Goal: Transaction & Acquisition: Purchase product/service

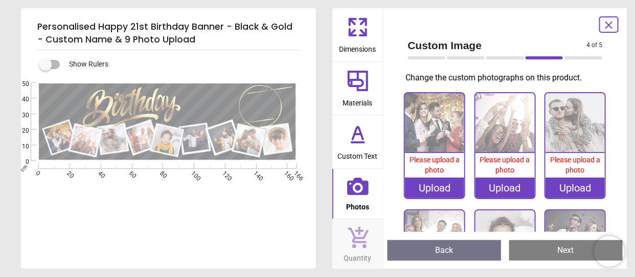
scroll to position [51, 0]
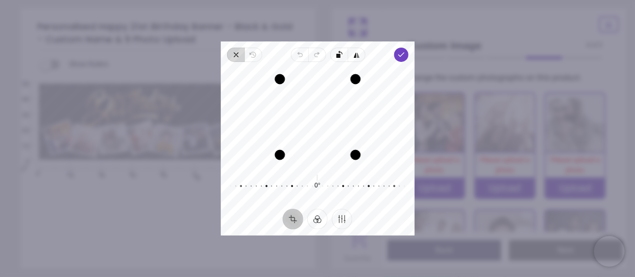
click at [237, 56] on icon "button" at bounding box center [236, 55] width 8 height 8
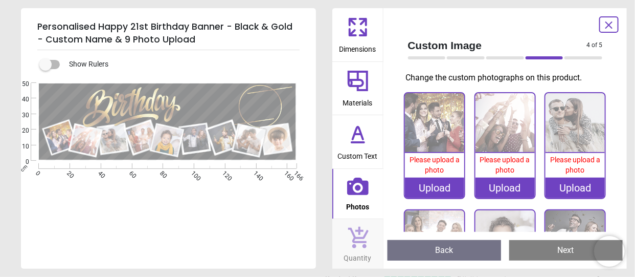
click at [440, 187] on div "Upload" at bounding box center [434, 188] width 59 height 20
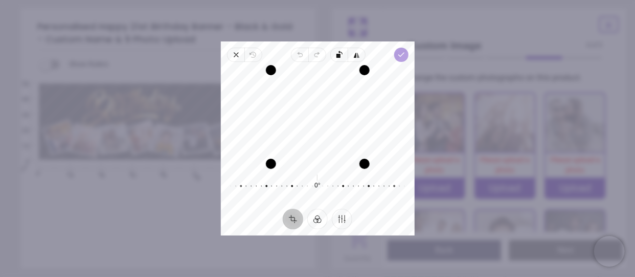
click at [402, 55] on polyline "button" at bounding box center [402, 55] width 6 height 4
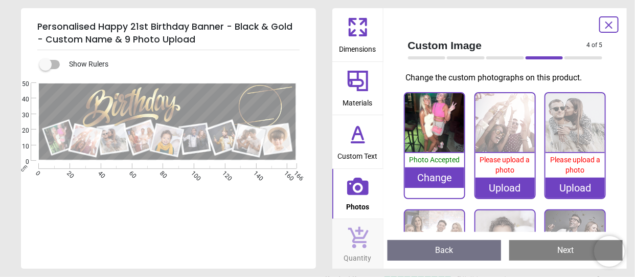
click at [436, 175] on div "Change" at bounding box center [434, 177] width 59 height 20
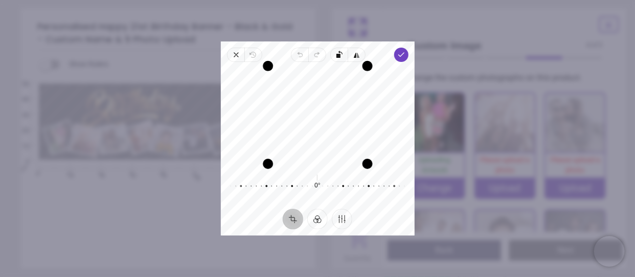
drag, startPoint x: 326, startPoint y: 68, endPoint x: 331, endPoint y: 40, distance: 28.1
click at [331, 156] on div "× Trustpilot Product Reviews 5 /5 ( 55 reviews) Damian Jones Great quality and …" at bounding box center [465, 193] width 280 height 74
drag, startPoint x: 363, startPoint y: 114, endPoint x: 358, endPoint y: 113, distance: 5.2
click at [358, 113] on div "Drag edge r" at bounding box center [359, 117] width 10 height 89
drag, startPoint x: 316, startPoint y: 114, endPoint x: 324, endPoint y: 82, distance: 32.8
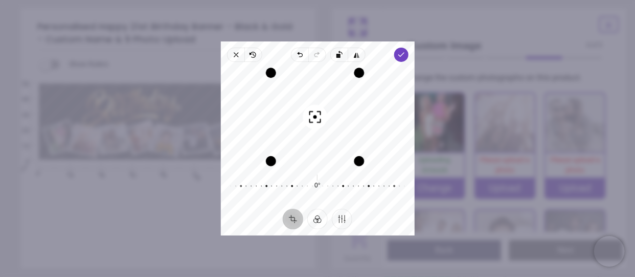
click at [324, 82] on div "Recenter" at bounding box center [318, 117] width 178 height 94
drag, startPoint x: 360, startPoint y: 72, endPoint x: 386, endPoint y: 52, distance: 32.9
click at [386, 52] on div "Close Revert Undo Redo Rotate left Flip horizontal Done Crop Filter Finetune Re…" at bounding box center [318, 138] width 194 height 194
drag, startPoint x: 325, startPoint y: 161, endPoint x: 327, endPoint y: 149, distance: 11.5
click at [327, 149] on div "Drag edge b" at bounding box center [316, 150] width 80 height 10
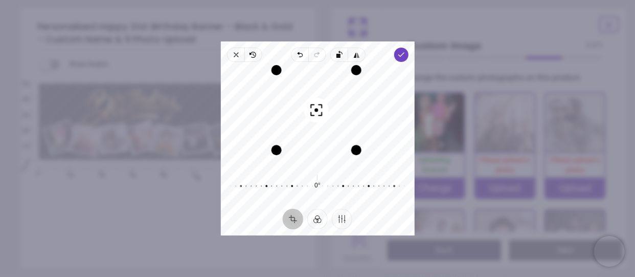
drag, startPoint x: 319, startPoint y: 107, endPoint x: 323, endPoint y: 75, distance: 32.5
click at [323, 75] on div "Recenter" at bounding box center [318, 117] width 178 height 94
drag, startPoint x: 321, startPoint y: 70, endPoint x: 327, endPoint y: 33, distance: 37.9
click at [327, 156] on div "× Trustpilot Product Reviews 5 /5 ( 55 reviews) Damian Jones Great quality and …" at bounding box center [465, 193] width 280 height 74
click at [291, 218] on button "Crop" at bounding box center [293, 219] width 20 height 20
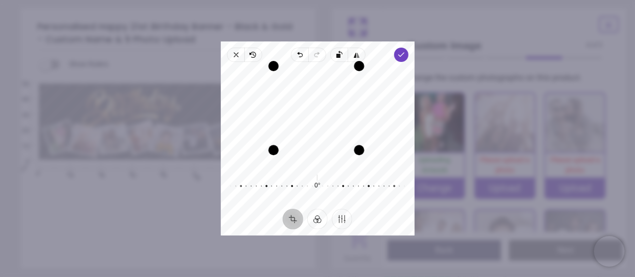
drag, startPoint x: 328, startPoint y: 65, endPoint x: 332, endPoint y: 41, distance: 24.8
click at [332, 41] on div "Close Revert Undo Redo Rotate left Flip horizontal Done Crop Filter Finetune Re…" at bounding box center [318, 138] width 194 height 194
drag, startPoint x: 358, startPoint y: 149, endPoint x: 344, endPoint y: 137, distance: 18.9
click at [344, 137] on div "Drag corner br" at bounding box center [343, 137] width 10 height 10
drag, startPoint x: 277, startPoint y: 138, endPoint x: 289, endPoint y: 131, distance: 13.5
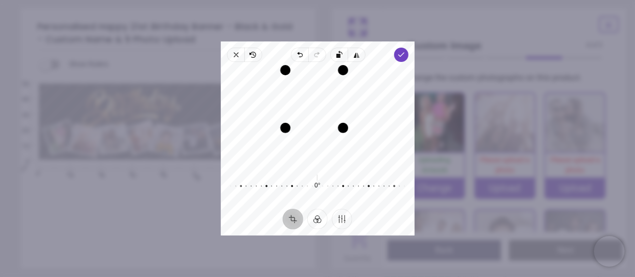
click at [289, 131] on div "Drag corner bl" at bounding box center [285, 128] width 10 height 10
drag, startPoint x: 322, startPoint y: 71, endPoint x: 325, endPoint y: 46, distance: 24.8
click at [325, 46] on div "Close Revert Undo Redo Rotate left Flip horizontal Done Crop Filter Finetune Re…" at bounding box center [318, 138] width 194 height 194
click at [254, 54] on icon "button" at bounding box center [253, 55] width 5 height 6
drag, startPoint x: 319, startPoint y: 166, endPoint x: 329, endPoint y: 257, distance: 91.6
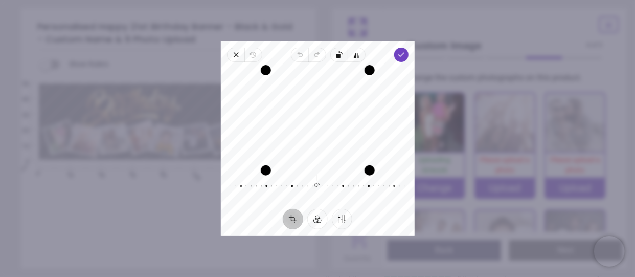
click at [329, 230] on div "× Trustpilot Product Reviews 5 /5 ( 55 reviews) Damian Jones Great quality and …" at bounding box center [465, 193] width 280 height 74
drag, startPoint x: 368, startPoint y: 163, endPoint x: 347, endPoint y: 155, distance: 22.5
click at [347, 155] on div "Drag corner br" at bounding box center [350, 149] width 10 height 10
drag, startPoint x: 308, startPoint y: 149, endPoint x: 306, endPoint y: 185, distance: 36.4
click at [306, 185] on div "Recenter 0° Reset" at bounding box center [318, 135] width 194 height 147
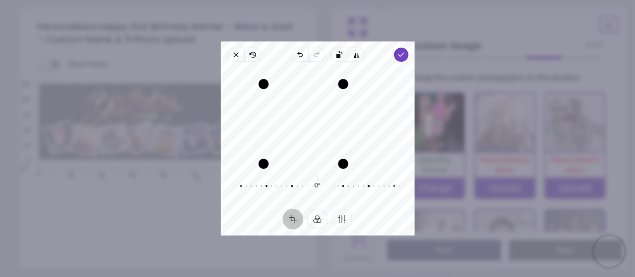
drag, startPoint x: 356, startPoint y: 70, endPoint x: 336, endPoint y: 78, distance: 21.9
click at [336, 78] on div "Recenter" at bounding box center [318, 117] width 178 height 94
drag, startPoint x: 311, startPoint y: 82, endPoint x: 298, endPoint y: 28, distance: 56.1
click at [325, 156] on div "× Trustpilot Product Reviews 5 /5 ( 55 reviews) Damian Jones Great quality and …" at bounding box center [465, 193] width 280 height 74
click at [236, 55] on icon "button" at bounding box center [236, 55] width 4 height 4
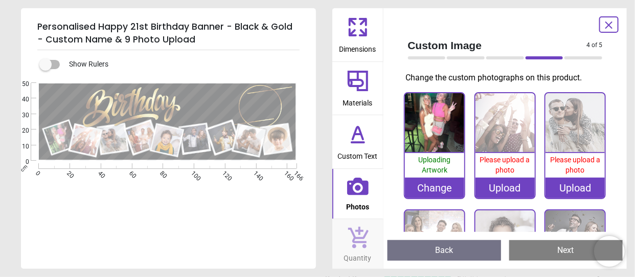
click at [440, 189] on div "Change" at bounding box center [434, 188] width 59 height 20
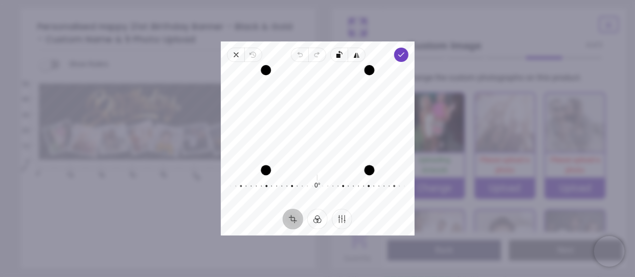
drag, startPoint x: 330, startPoint y: 166, endPoint x: 369, endPoint y: 251, distance: 93.0
click at [369, 230] on div "× Trustpilot Product Reviews 5 /5 ( 55 reviews) Damian Jones Great quality and …" at bounding box center [465, 193] width 280 height 74
click at [233, 56] on icon "button" at bounding box center [236, 55] width 8 height 8
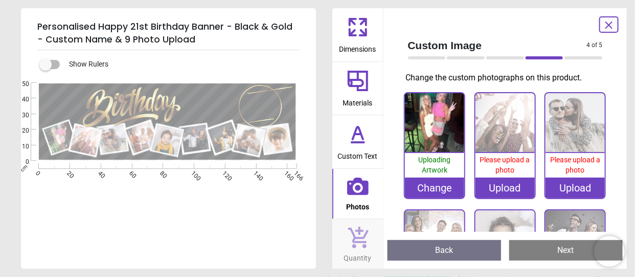
click at [503, 166] on span "Please upload a photo" at bounding box center [505, 165] width 50 height 18
click at [507, 168] on span "Please upload a photo" at bounding box center [505, 165] width 50 height 18
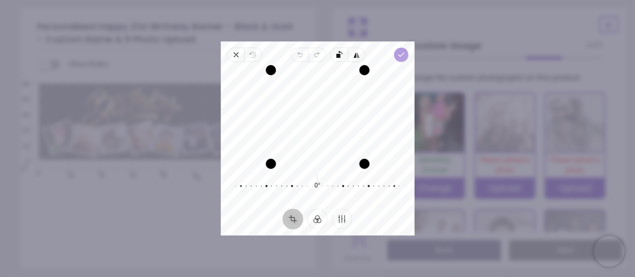
click at [402, 57] on icon "button" at bounding box center [401, 55] width 8 height 8
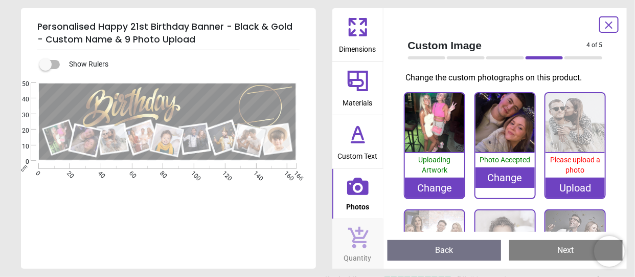
click at [568, 167] on span "Please upload a photo" at bounding box center [576, 165] width 50 height 18
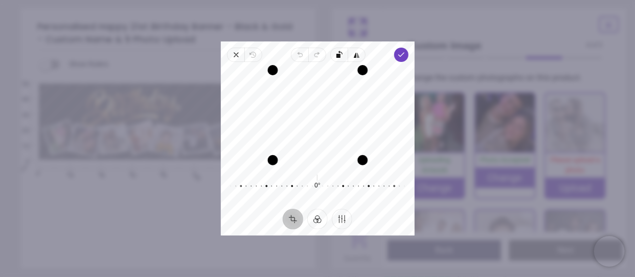
click at [329, 159] on div "Drag edge b" at bounding box center [318, 160] width 90 height 10
drag, startPoint x: 272, startPoint y: 115, endPoint x: 280, endPoint y: 115, distance: 8.2
click at [280, 115] on div "Drag edge l" at bounding box center [281, 115] width 10 height 82
drag, startPoint x: 315, startPoint y: 74, endPoint x: 318, endPoint y: 63, distance: 11.2
click at [318, 63] on div "Drag edge t" at bounding box center [322, 68] width 88 height 10
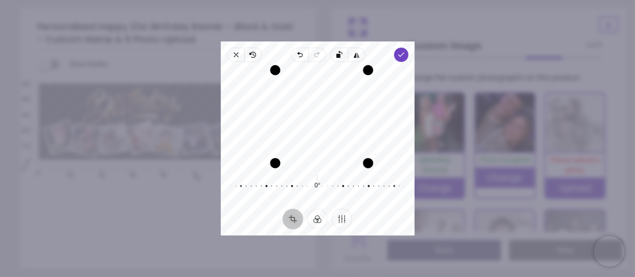
drag, startPoint x: 344, startPoint y: 158, endPoint x: 378, endPoint y: 165, distance: 34.5
click at [378, 165] on div "Recenter" at bounding box center [318, 117] width 194 height 102
drag, startPoint x: 316, startPoint y: 184, endPoint x: 323, endPoint y: 201, distance: 18.3
click at [323, 201] on div "-3° Reset" at bounding box center [318, 186] width 194 height 37
drag, startPoint x: 318, startPoint y: 186, endPoint x: 311, endPoint y: 188, distance: 7.5
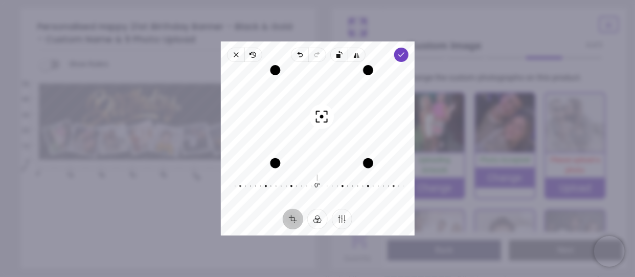
click at [311, 188] on div at bounding box center [303, 186] width 178 height 29
click at [339, 217] on button "Finetune" at bounding box center [342, 219] width 20 height 20
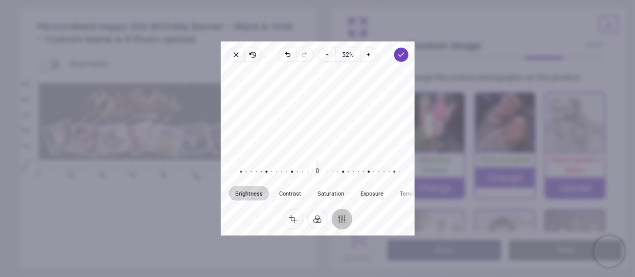
drag, startPoint x: 344, startPoint y: 93, endPoint x: 343, endPoint y: 146, distance: 53.7
click at [343, 146] on div at bounding box center [318, 109] width 194 height 87
click at [257, 194] on span "Brightness" at bounding box center [249, 193] width 28 height 6
drag, startPoint x: 318, startPoint y: 171, endPoint x: 318, endPoint y: 177, distance: 5.6
click at [318, 177] on div at bounding box center [303, 172] width 178 height 29
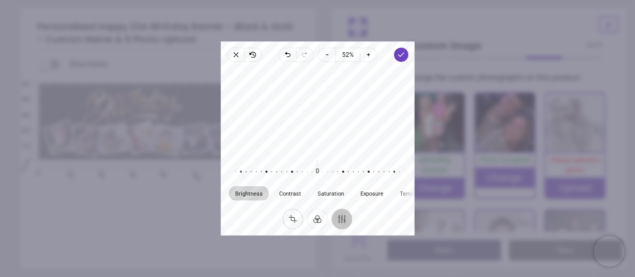
click at [295, 221] on button "Crop" at bounding box center [293, 219] width 20 height 20
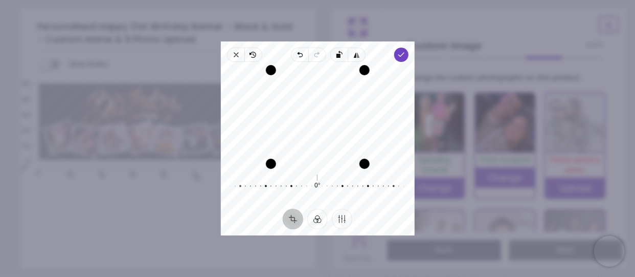
click at [315, 190] on div at bounding box center [303, 186] width 178 height 29
drag, startPoint x: 363, startPoint y: 71, endPoint x: 363, endPoint y: 59, distance: 11.8
click at [363, 59] on div "Close Revert Undo Redo Rotate left Flip horizontal Done Crop Filter Finetune Re…" at bounding box center [318, 138] width 194 height 194
drag, startPoint x: 272, startPoint y: 146, endPoint x: 272, endPoint y: 172, distance: 26.1
click at [272, 164] on div "Recenter" at bounding box center [318, 117] width 178 height 94
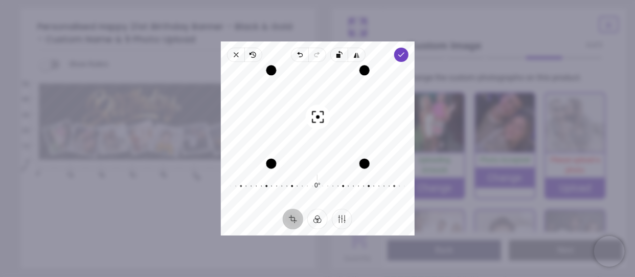
drag, startPoint x: 318, startPoint y: 118, endPoint x: 347, endPoint y: 69, distance: 56.7
click at [347, 70] on div "Recenter" at bounding box center [318, 117] width 178 height 94
drag, startPoint x: 313, startPoint y: 117, endPoint x: 340, endPoint y: 130, distance: 30.0
click at [334, 120] on div "Recenter" at bounding box center [318, 117] width 178 height 94
click at [401, 54] on icon "button" at bounding box center [401, 55] width 8 height 8
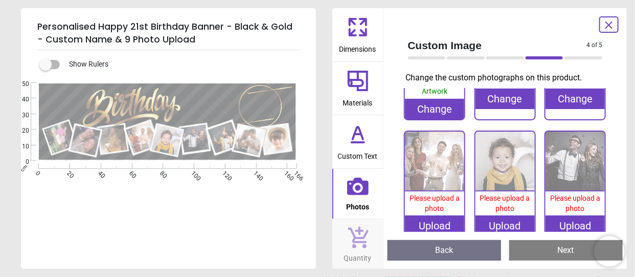
scroll to position [102, 0]
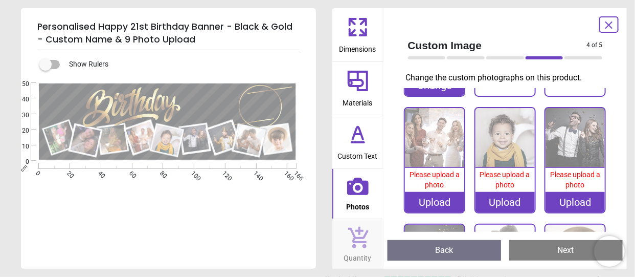
click at [437, 198] on div "Upload" at bounding box center [434, 202] width 59 height 20
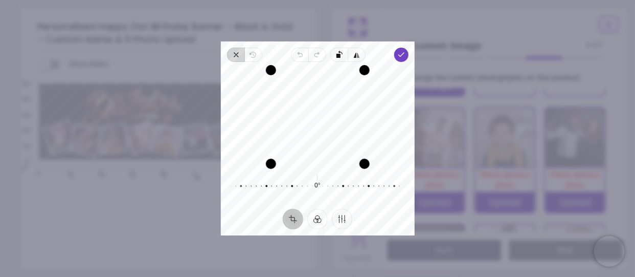
click at [231, 54] on span "Close" at bounding box center [235, 55] width 17 height 14
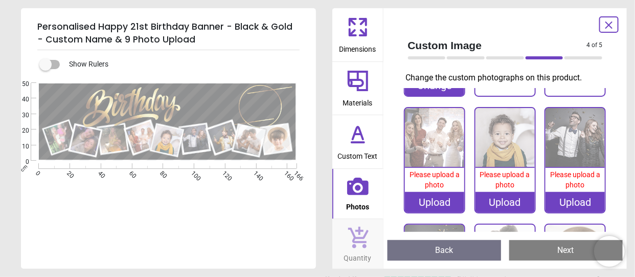
click at [433, 201] on div "Upload" at bounding box center [434, 202] width 59 height 20
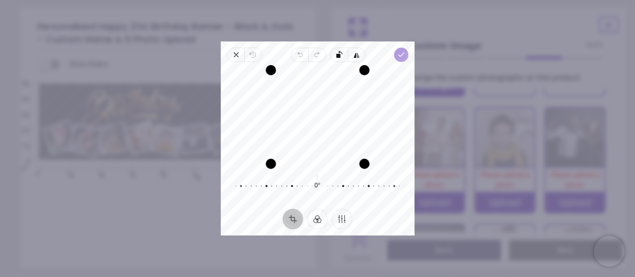
click at [400, 55] on polyline "button" at bounding box center [402, 55] width 6 height 4
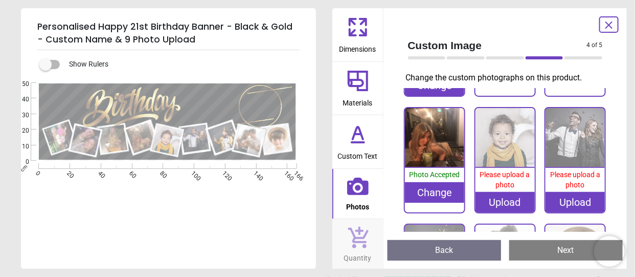
click at [508, 201] on div "Upload" at bounding box center [505, 202] width 59 height 20
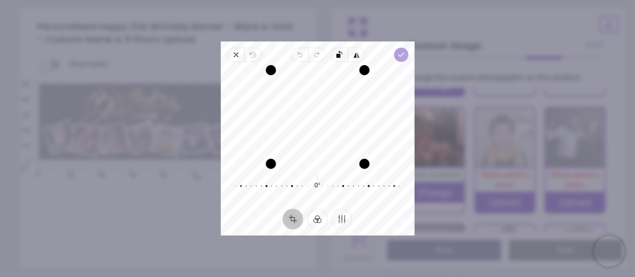
click at [402, 53] on icon "button" at bounding box center [401, 55] width 8 height 8
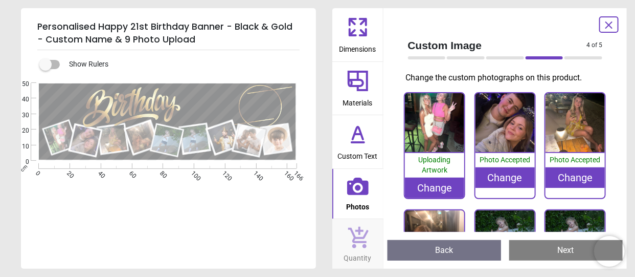
scroll to position [102, 0]
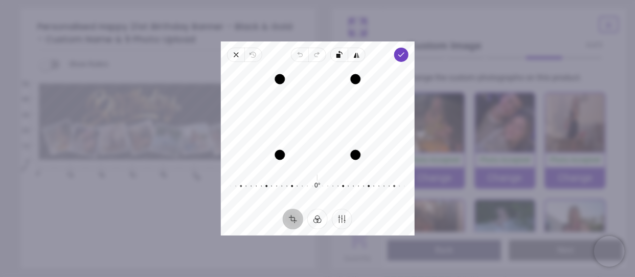
scroll to position [51, 0]
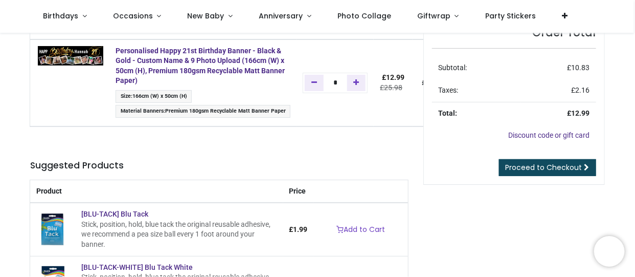
scroll to position [154, 0]
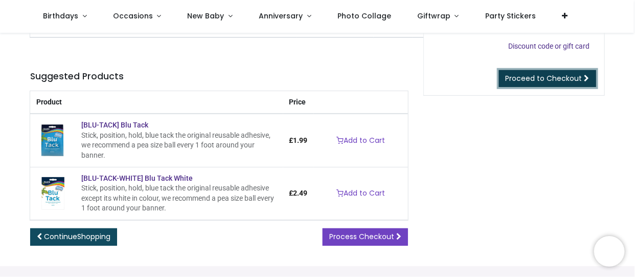
click at [539, 81] on span "Proceed to Checkout" at bounding box center [544, 78] width 77 height 10
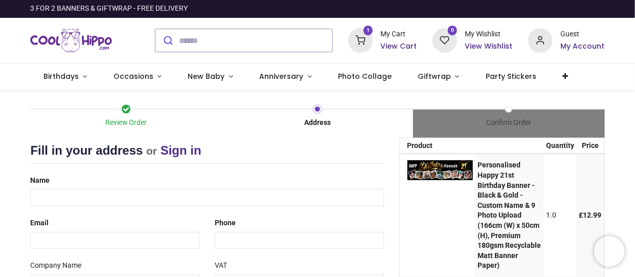
select select "***"
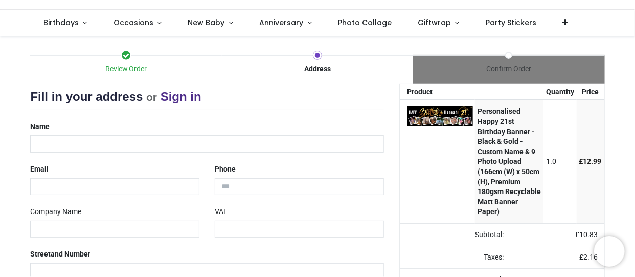
scroll to position [102, 0]
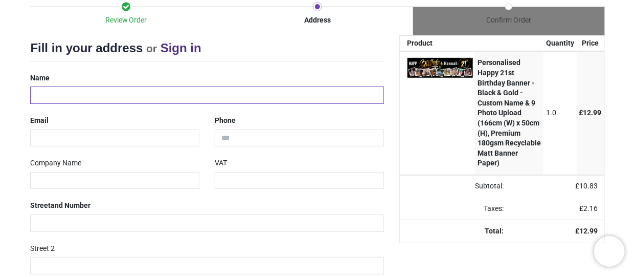
click at [64, 96] on input "text" at bounding box center [207, 94] width 354 height 17
type input "**********"
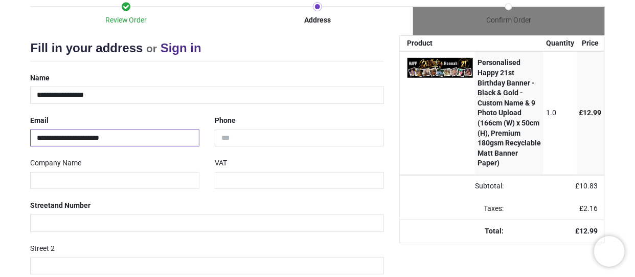
type input "**********"
type input "*"
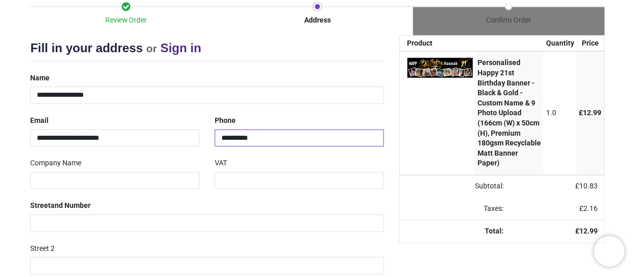
click at [224, 136] on input "**********" at bounding box center [299, 137] width 169 height 17
type input "**********"
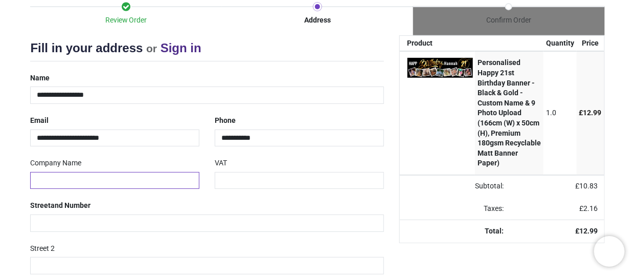
click at [83, 174] on input "text" at bounding box center [114, 180] width 169 height 17
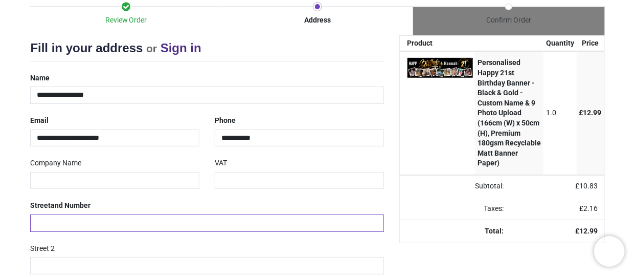
click at [76, 221] on input "text" at bounding box center [207, 222] width 354 height 17
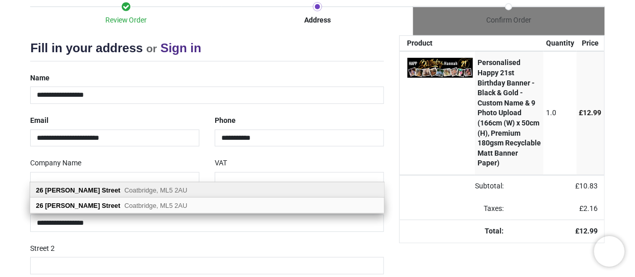
click at [102, 189] on b "Street" at bounding box center [111, 190] width 18 height 8
type input "**********"
type input "*******"
select select "***"
type input "**********"
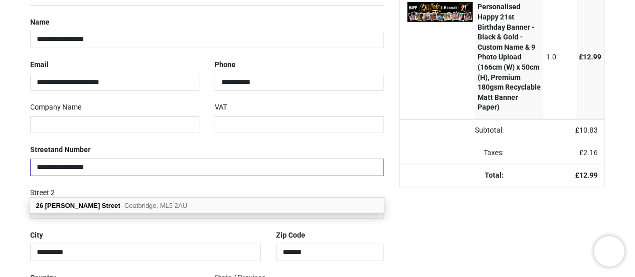
scroll to position [205, 0]
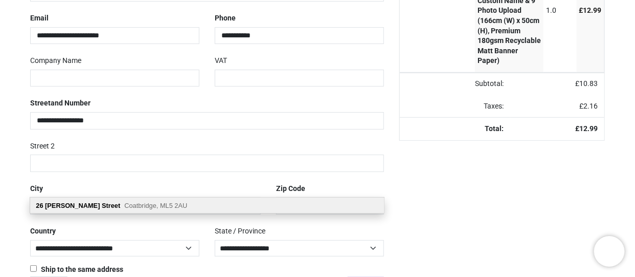
click at [135, 204] on span "Coatbridge, ML5 2AU" at bounding box center [155, 206] width 63 height 8
select select "***"
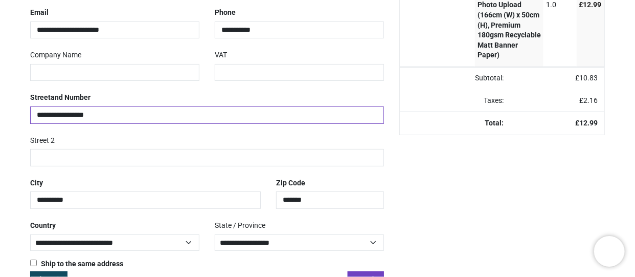
scroll to position [239, 0]
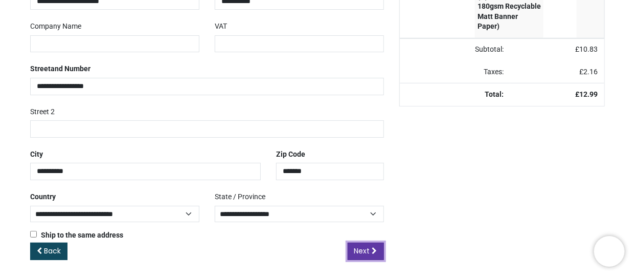
click at [366, 253] on span "Next" at bounding box center [363, 251] width 16 height 10
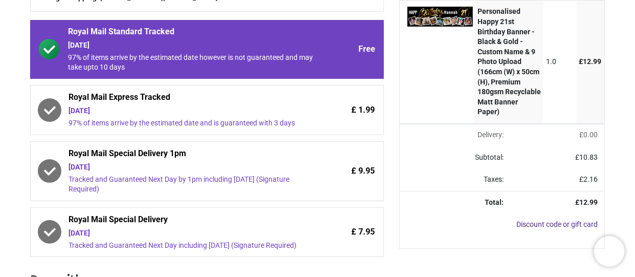
scroll to position [307, 0]
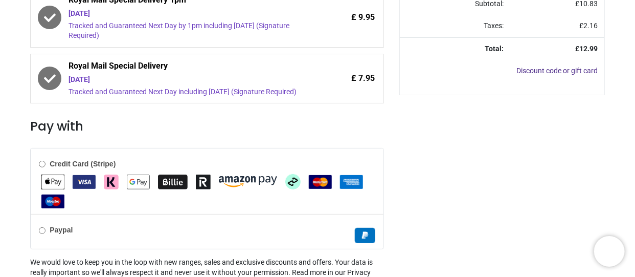
click at [46, 231] on label "Paypal" at bounding box center [56, 230] width 34 height 10
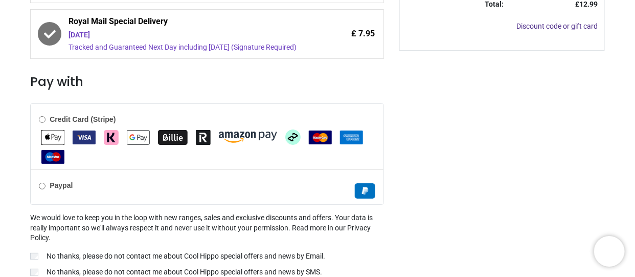
scroll to position [392, 0]
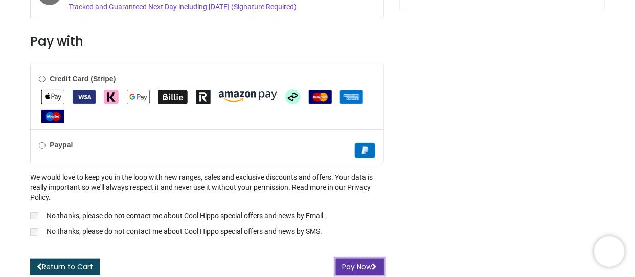
click at [362, 263] on button "Pay Now" at bounding box center [360, 266] width 48 height 17
